Goal: Information Seeking & Learning: Find specific fact

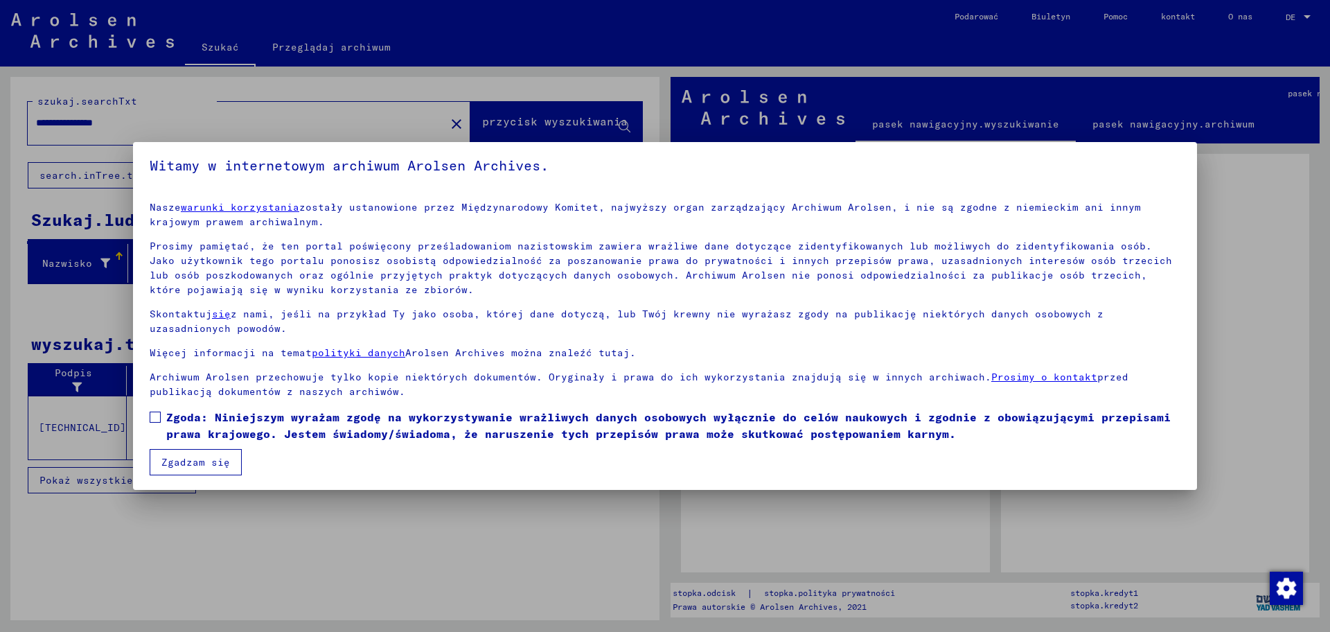
scroll to position [6, 0]
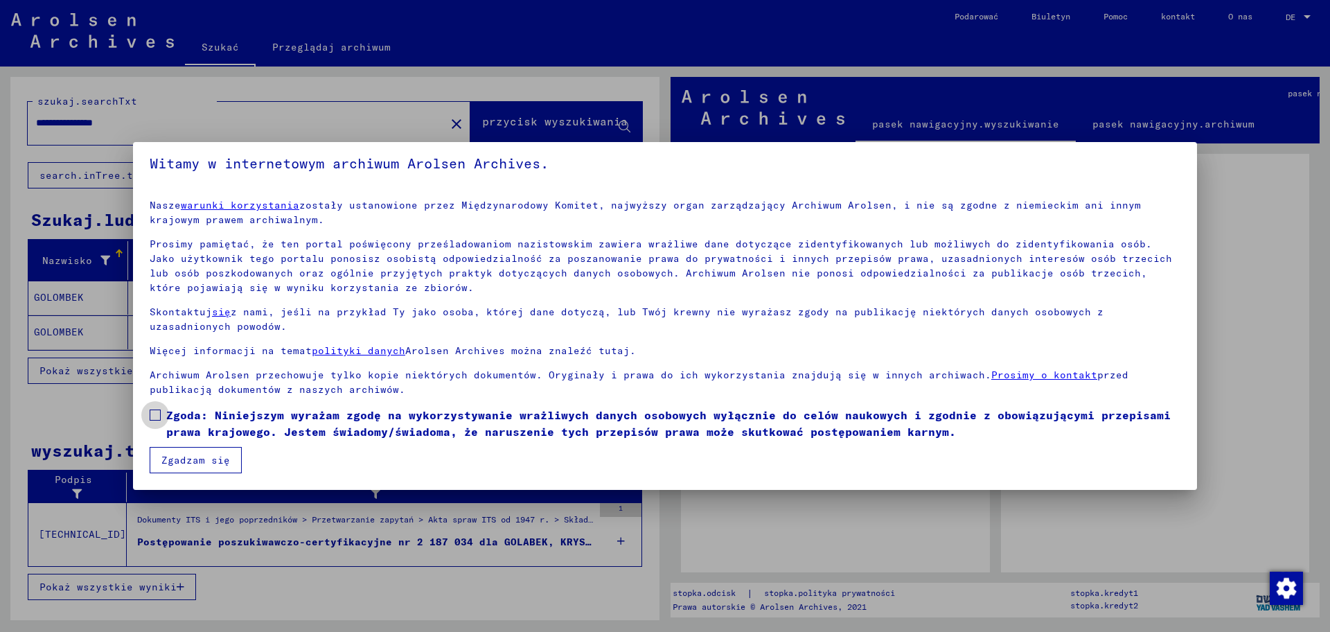
click at [237, 413] on font "Zgoda: Niniejszym wyrażam zgodę na wykorzystywanie wrażliwych danych osobowych …" at bounding box center [668, 423] width 1004 height 30
click at [222, 455] on font "Zgadzam się" at bounding box center [195, 460] width 69 height 12
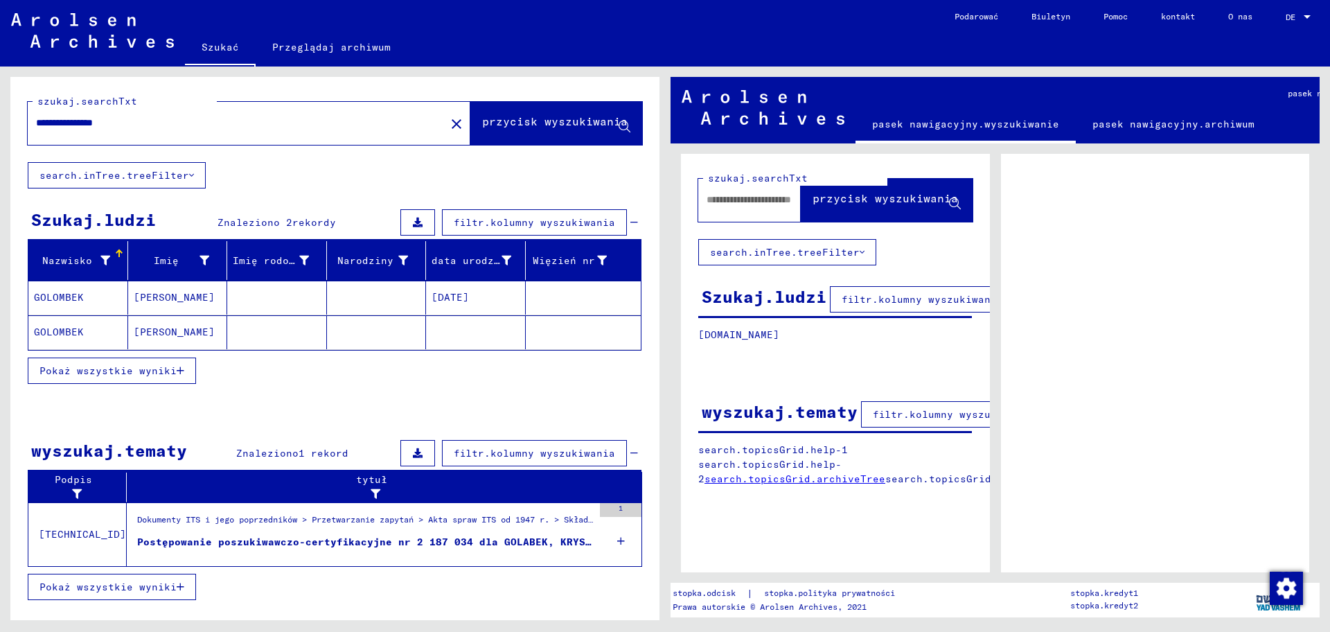
click at [184, 544] on font "Postępowanie poszukiwawczo-certyfikacyjne nr 2 187 034 dla GOLABEK, KRYSTYNA ur…" at bounding box center [417, 541] width 560 height 12
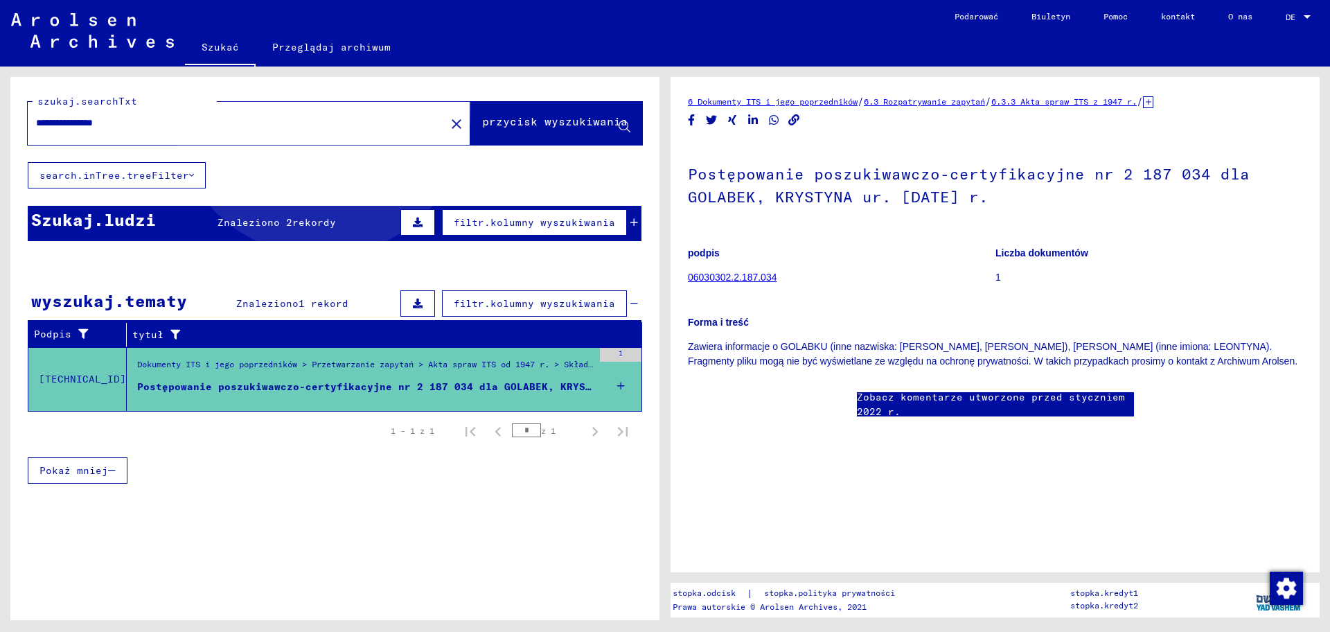
click at [482, 123] on font "przycisk wyszukiwania" at bounding box center [554, 121] width 145 height 14
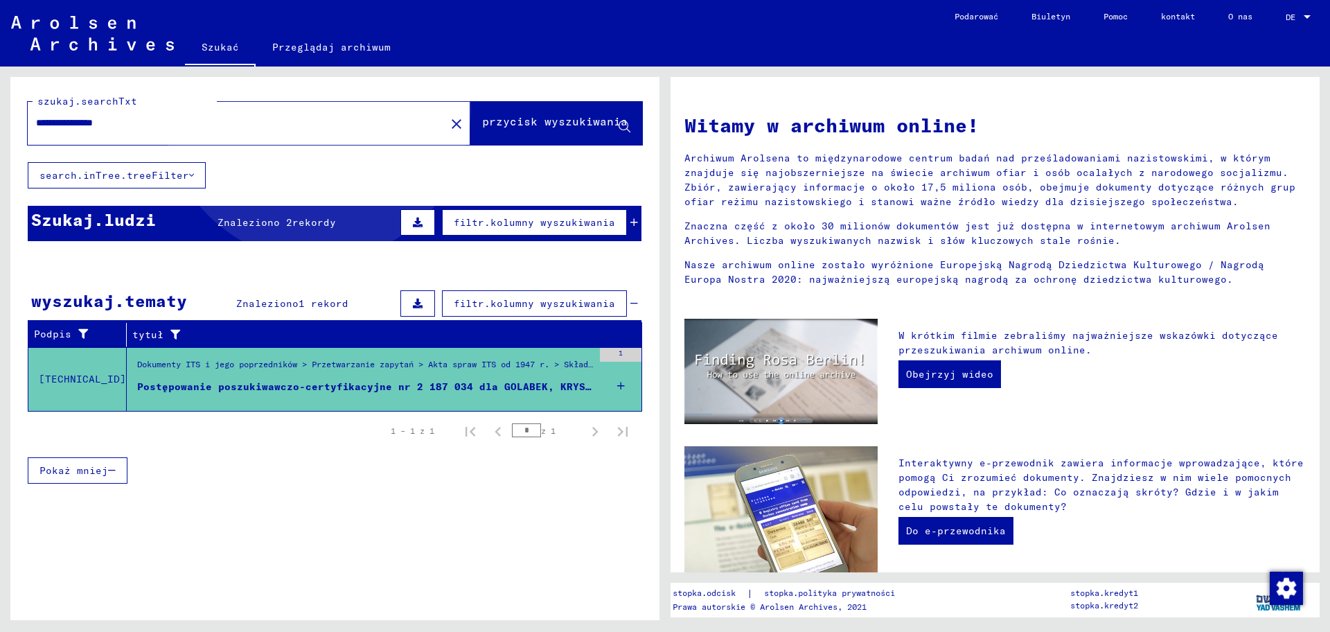
click at [482, 123] on font "przycisk wyszukiwania" at bounding box center [554, 121] width 145 height 14
click at [269, 125] on input "**********" at bounding box center [232, 123] width 393 height 15
click at [482, 125] on font "przycisk wyszukiwania" at bounding box center [554, 121] width 145 height 14
click at [290, 226] on font "Znaleziono 2" at bounding box center [254, 222] width 75 height 12
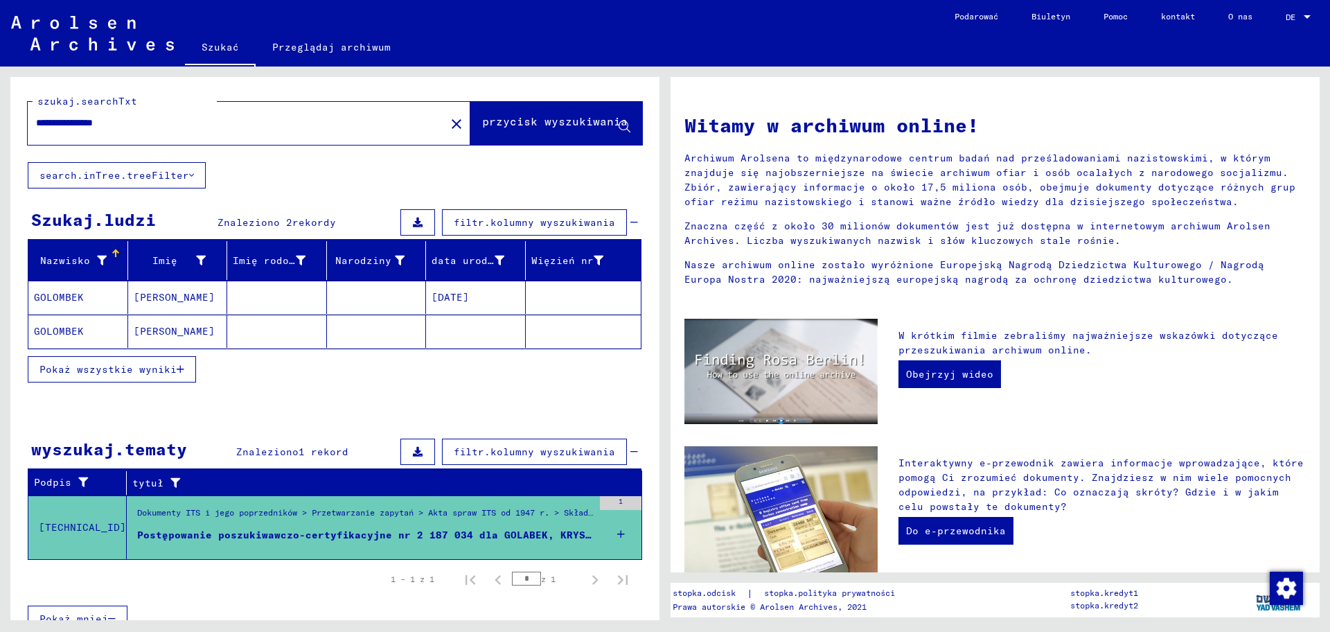
click at [154, 332] on font "[PERSON_NAME]" at bounding box center [174, 331] width 81 height 12
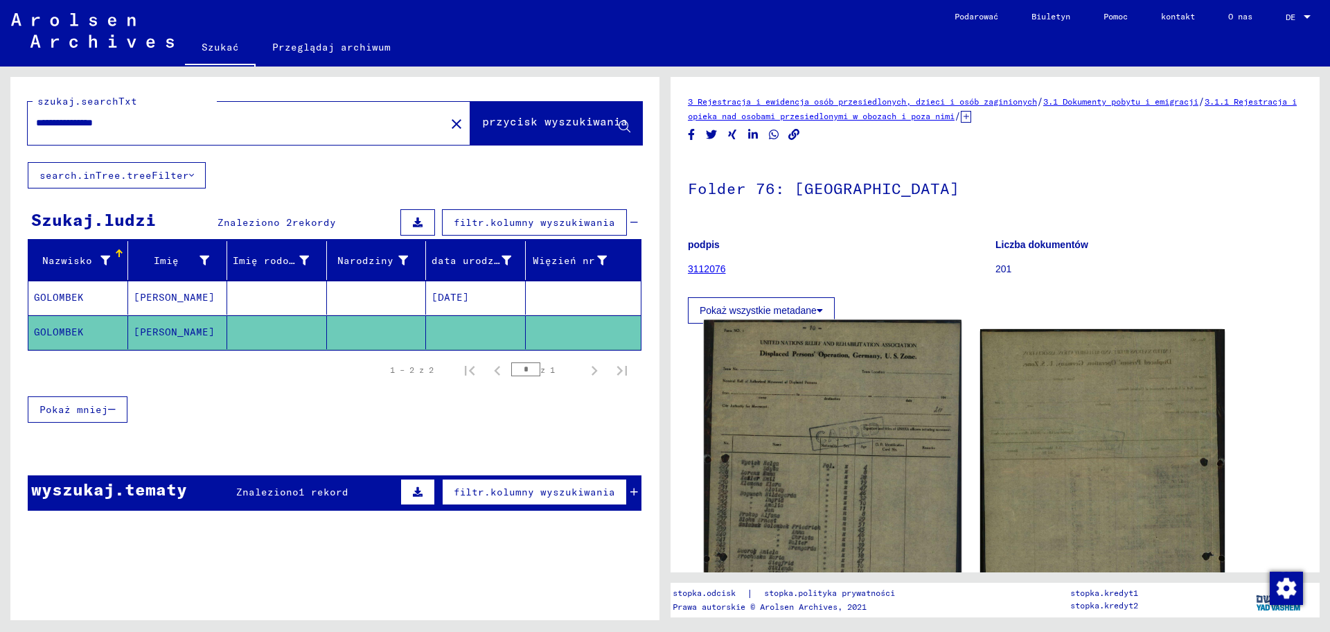
click at [814, 458] on img at bounding box center [832, 509] width 257 height 379
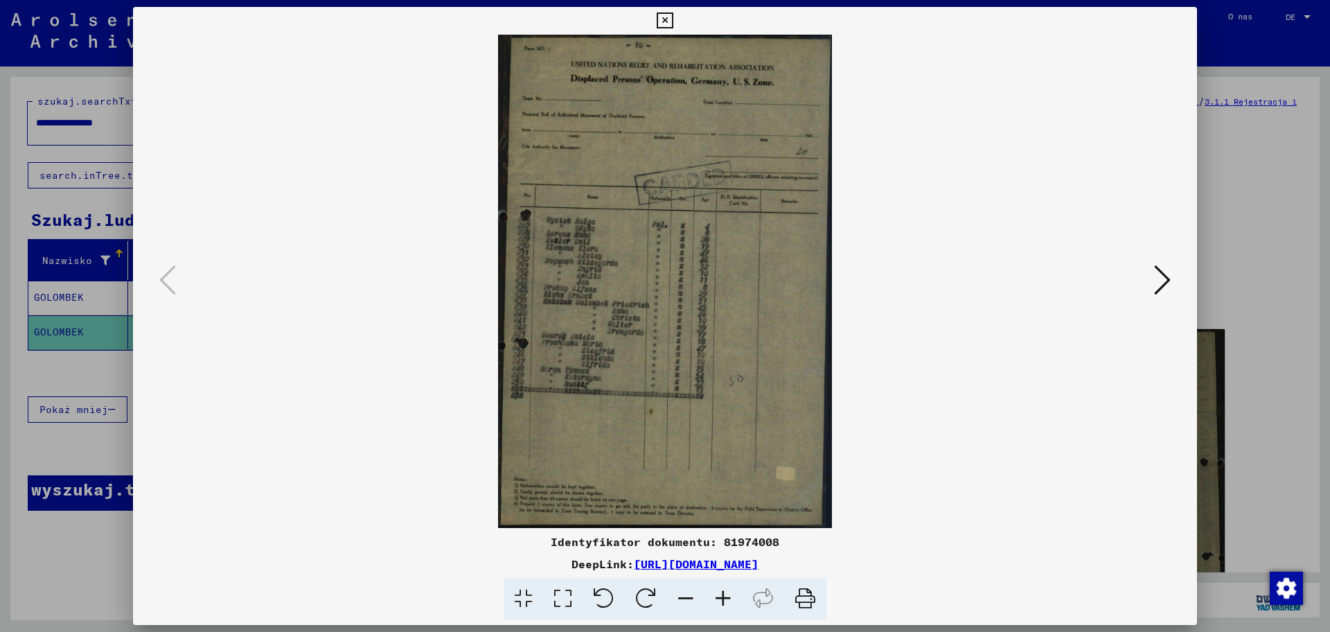
click at [731, 598] on icon at bounding box center [722, 599] width 37 height 42
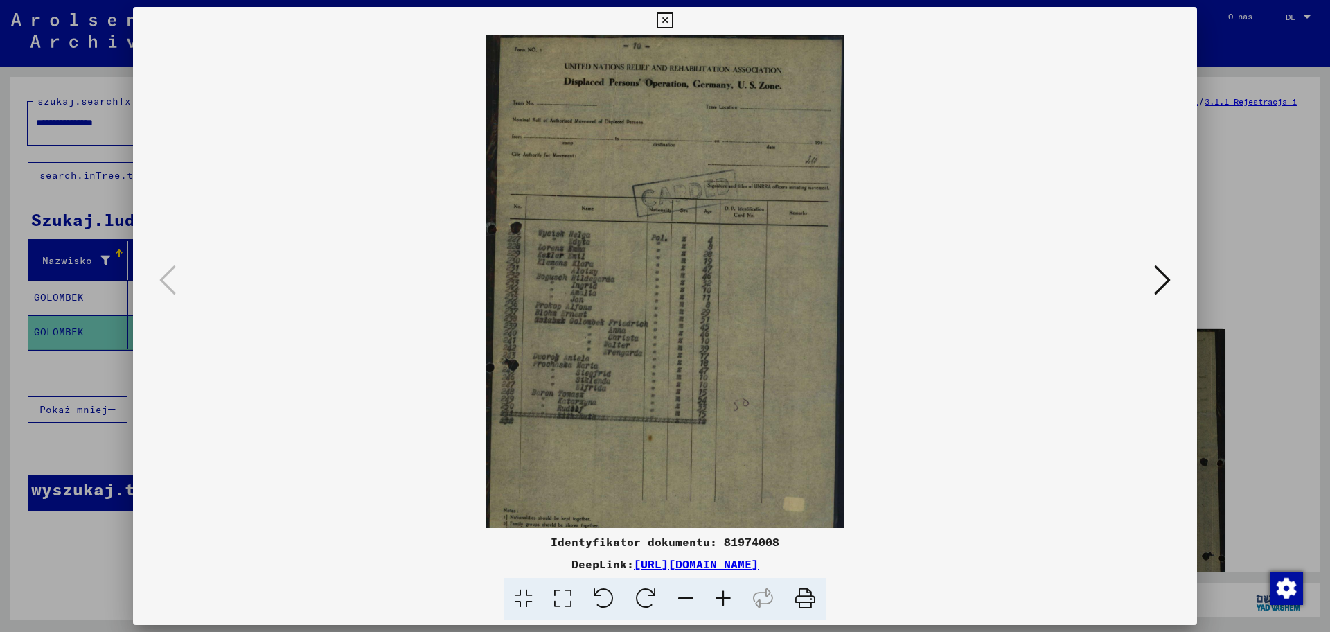
click at [731, 596] on icon at bounding box center [722, 599] width 37 height 42
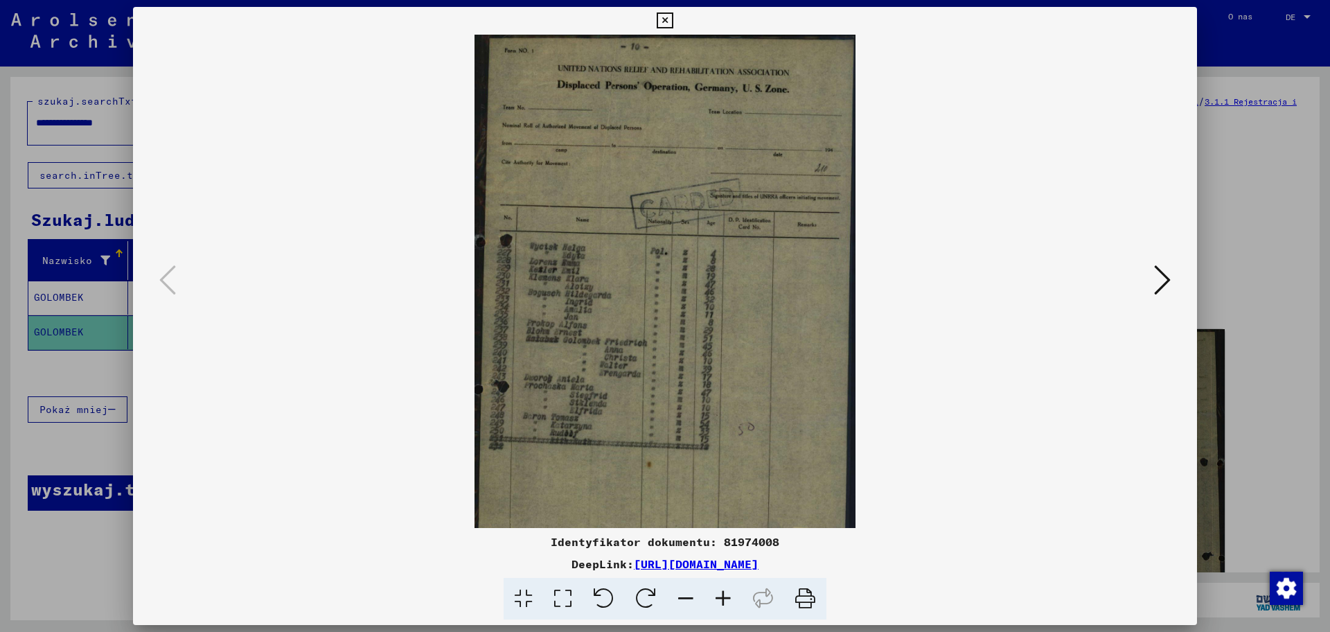
click at [731, 596] on icon at bounding box center [722, 599] width 37 height 42
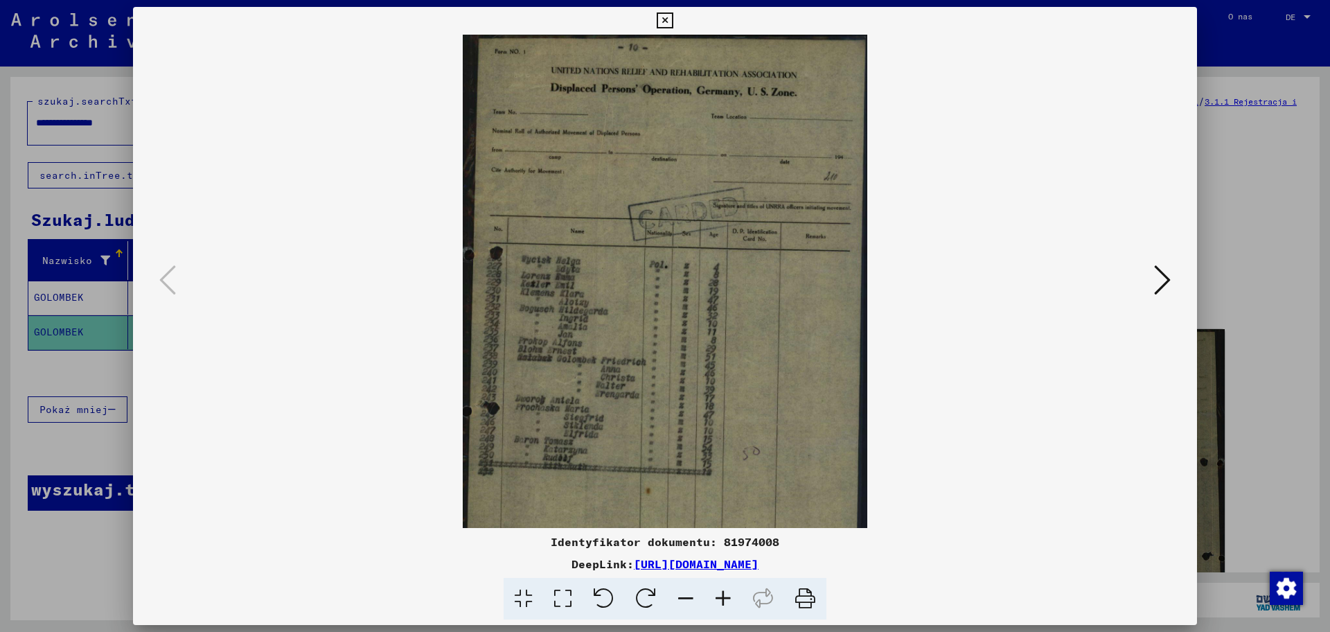
click at [731, 596] on icon at bounding box center [722, 599] width 37 height 42
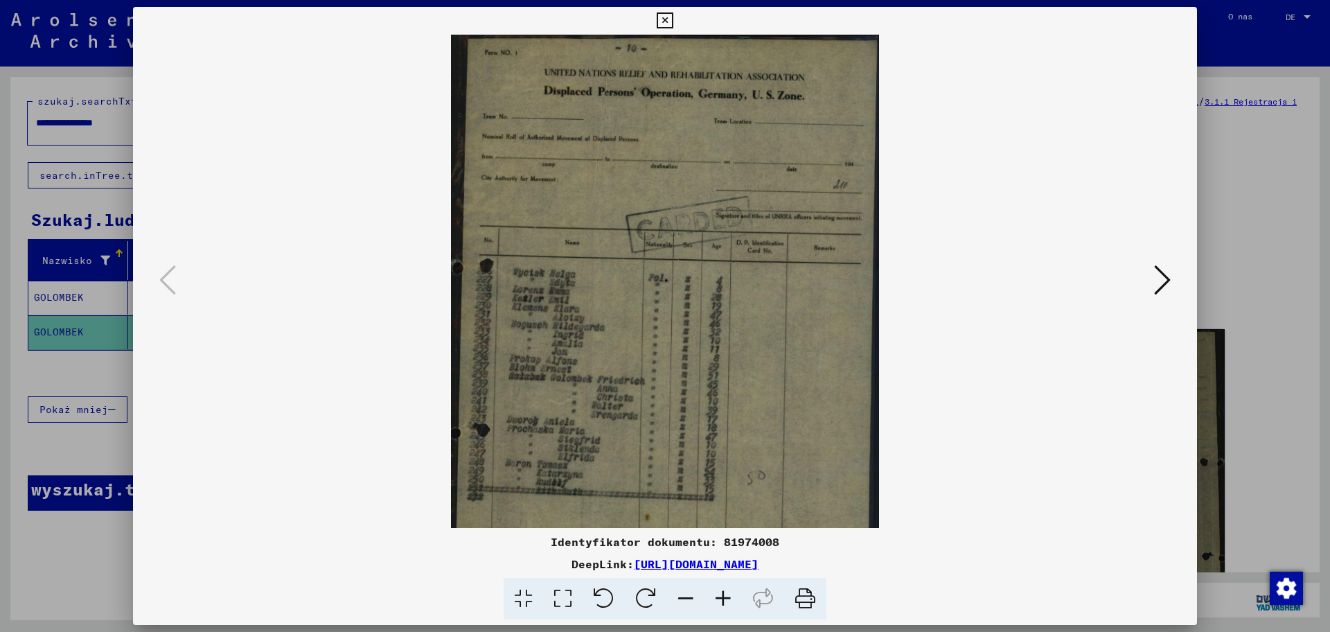
click at [731, 596] on icon at bounding box center [722, 599] width 37 height 42
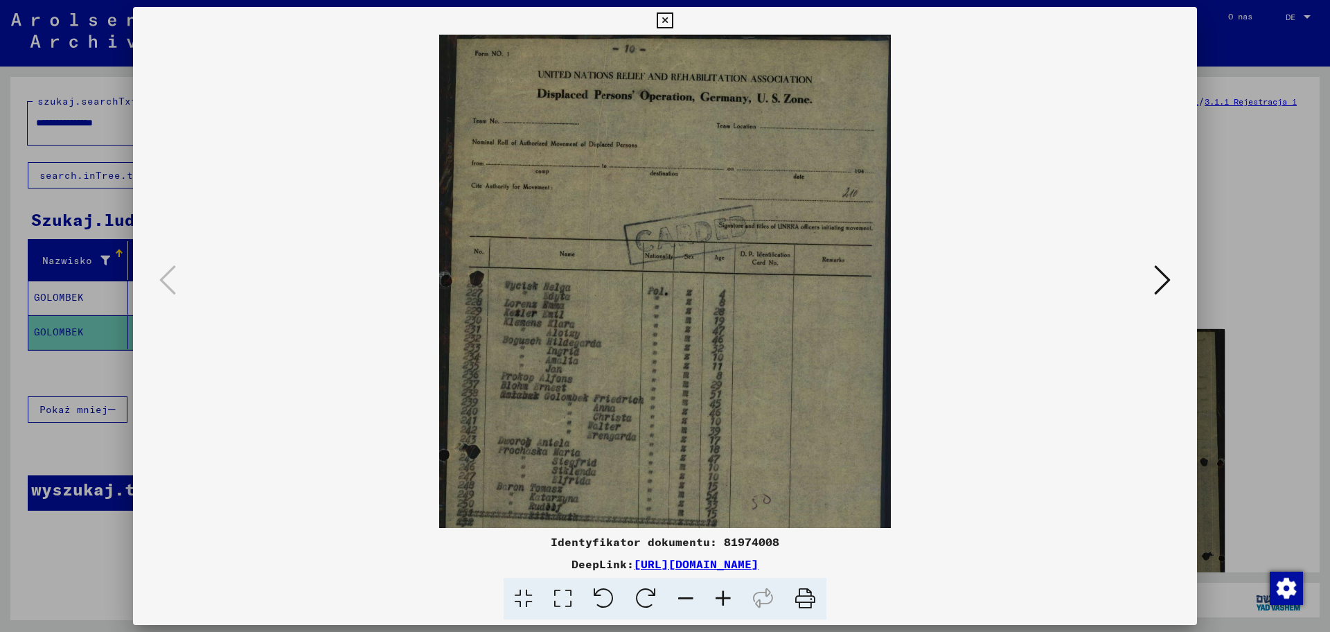
click at [731, 596] on icon at bounding box center [722, 599] width 37 height 42
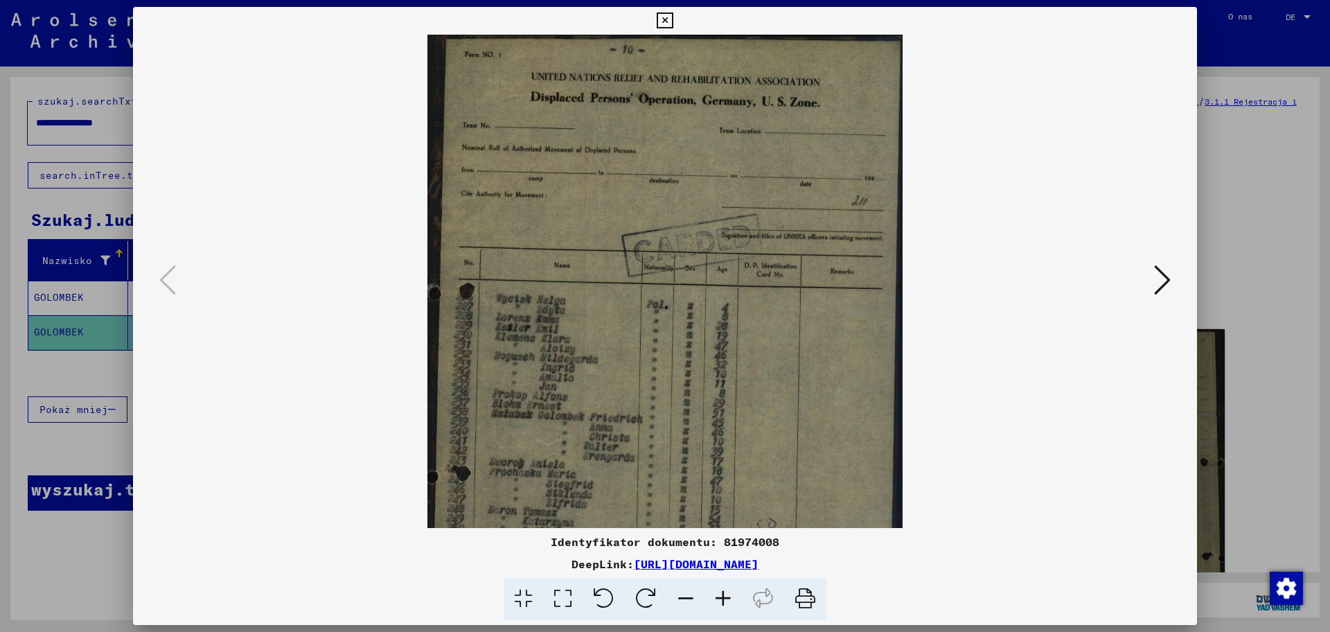
click at [731, 596] on icon at bounding box center [722, 599] width 37 height 42
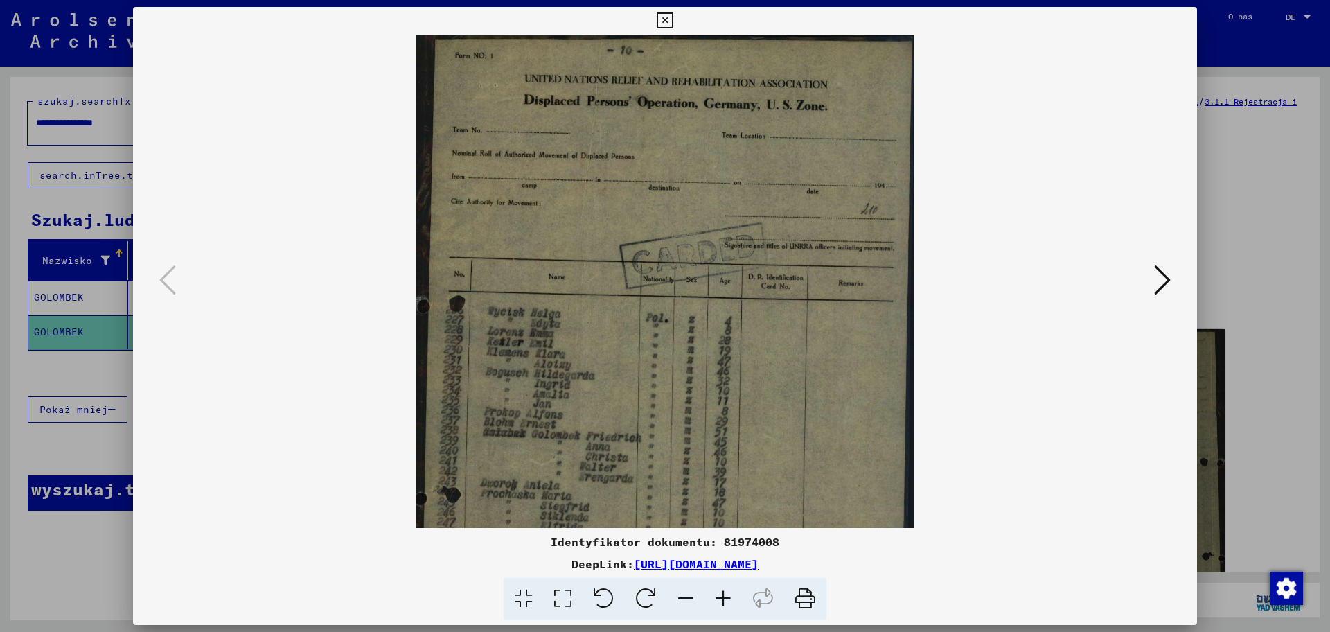
click at [731, 596] on icon at bounding box center [722, 599] width 37 height 42
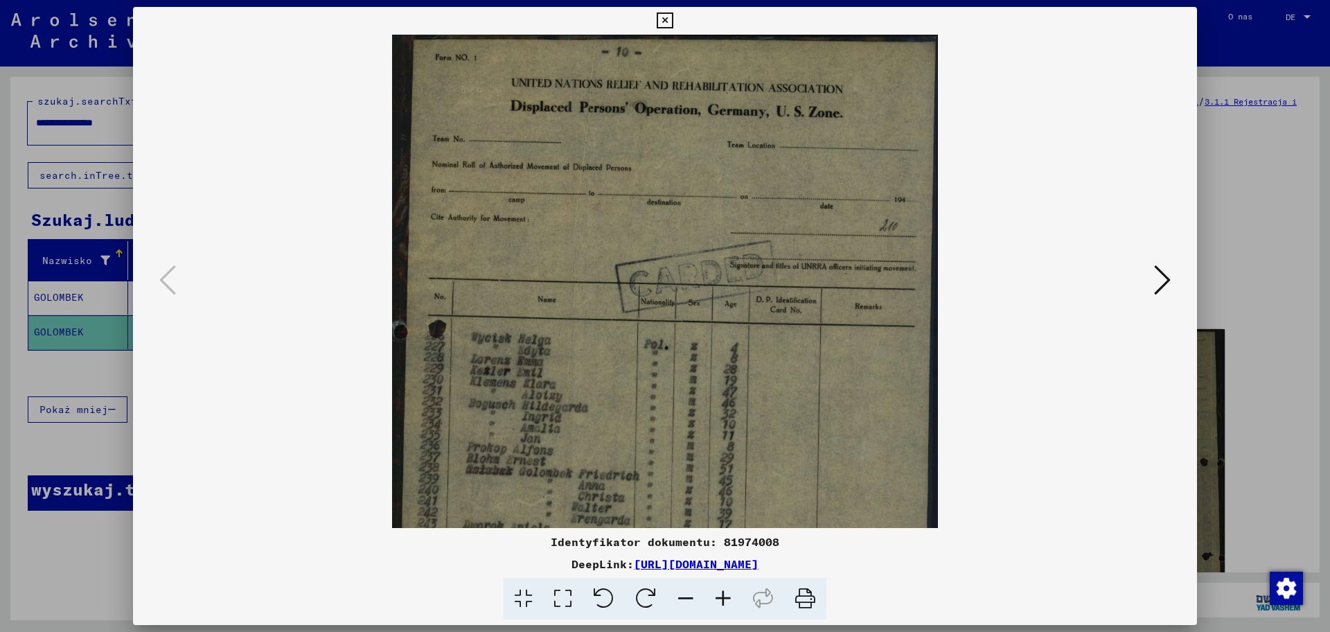
click at [731, 596] on icon at bounding box center [722, 599] width 37 height 42
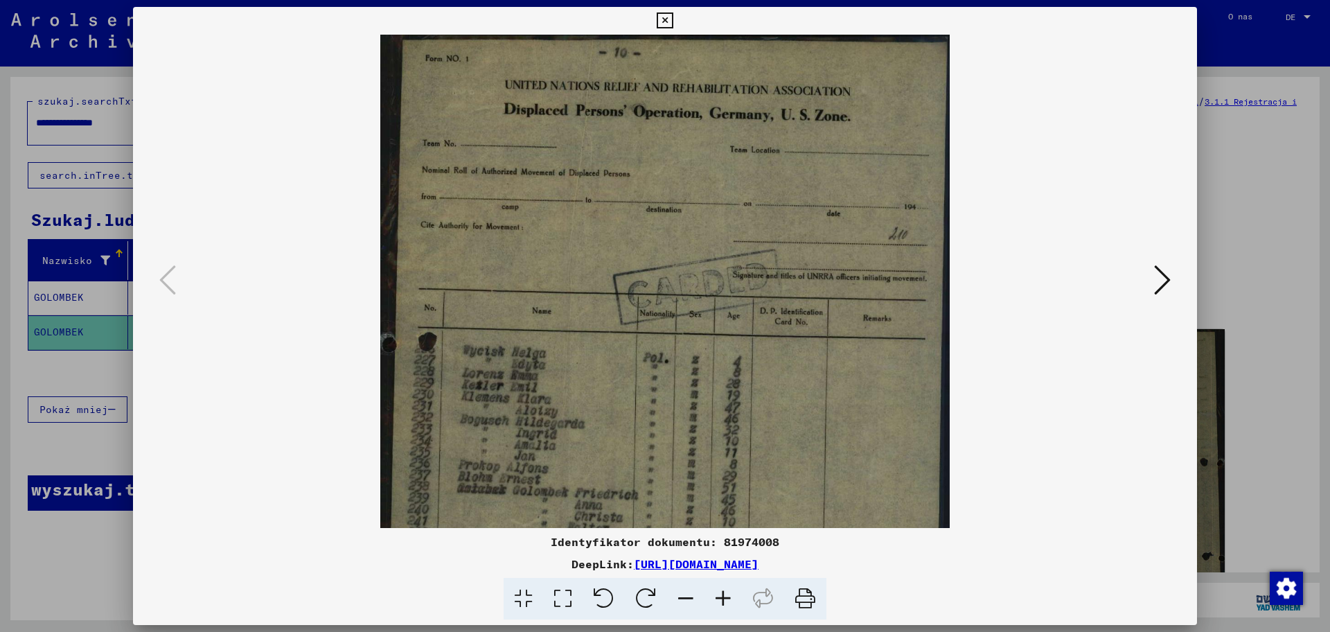
click at [731, 596] on icon at bounding box center [722, 599] width 37 height 42
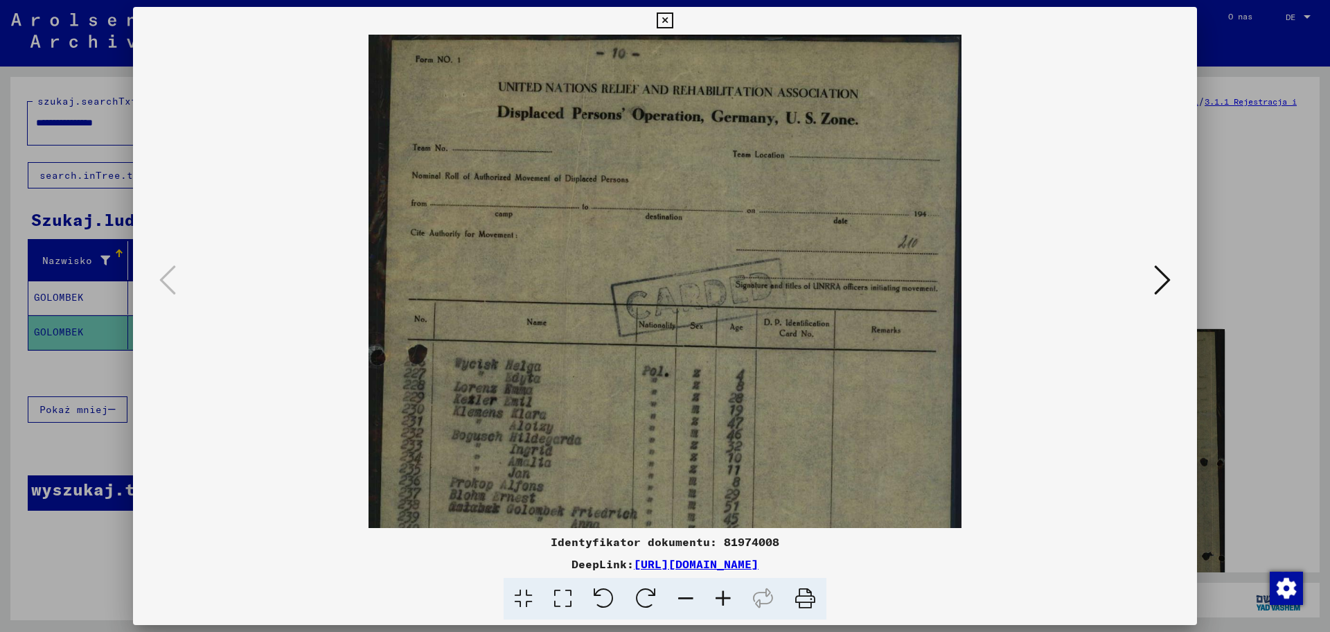
click at [731, 596] on icon at bounding box center [722, 599] width 37 height 42
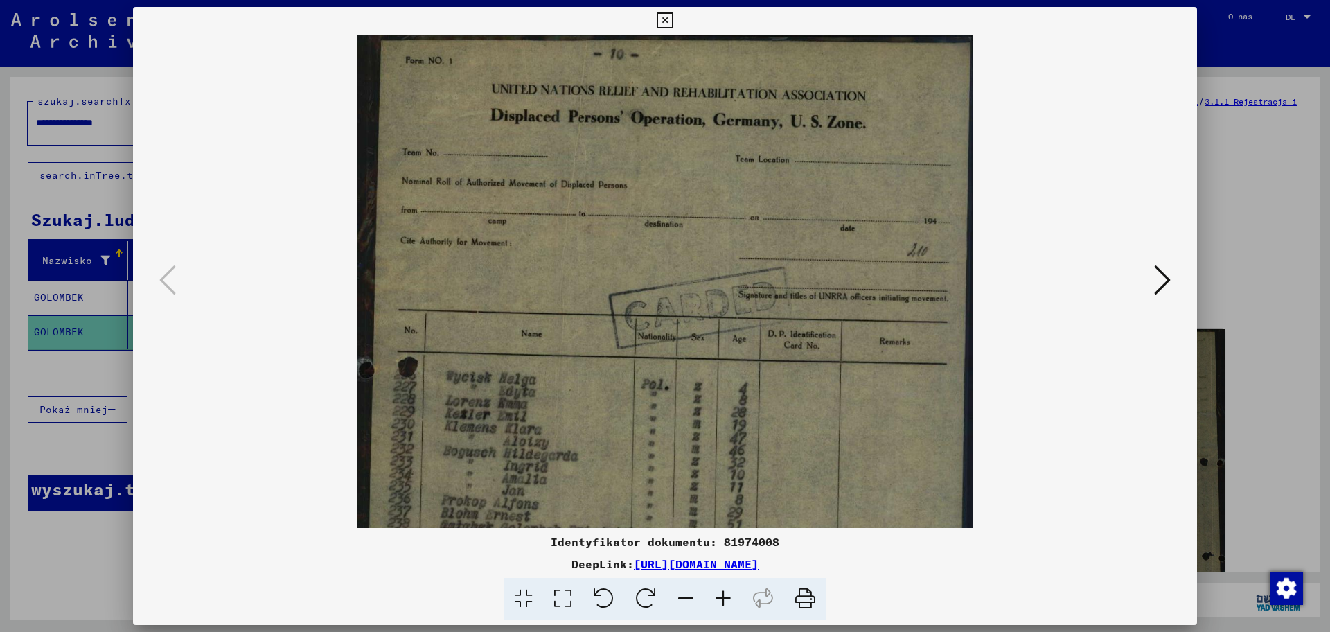
click at [731, 596] on icon at bounding box center [722, 599] width 37 height 42
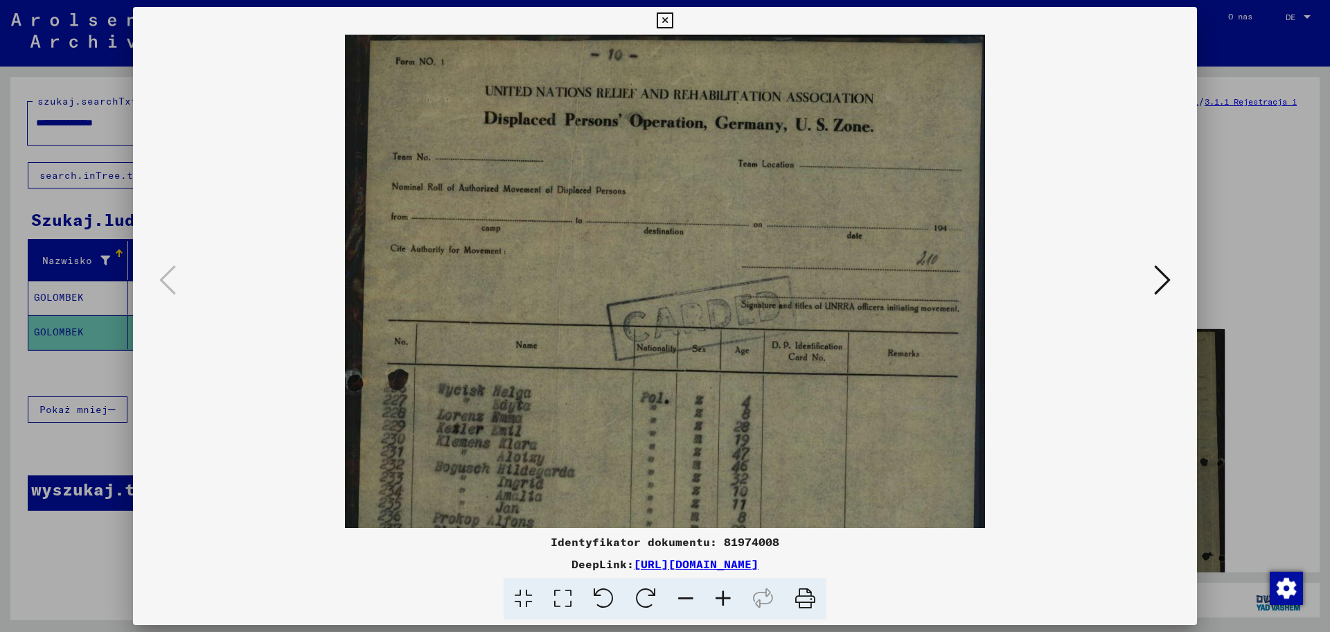
click at [731, 596] on icon at bounding box center [722, 599] width 37 height 42
